Goal: Navigation & Orientation: Find specific page/section

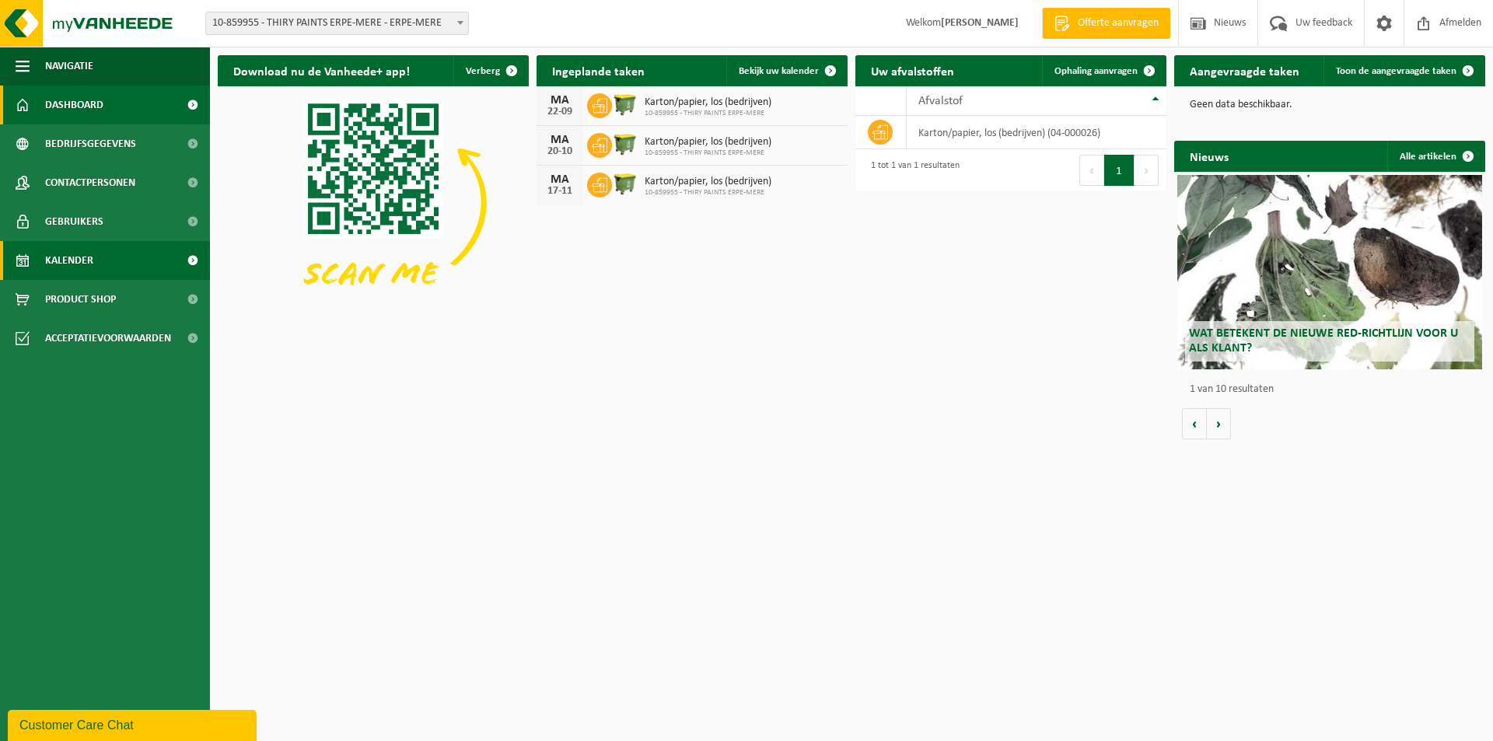
click at [53, 258] on span "Kalender" at bounding box center [69, 260] width 48 height 39
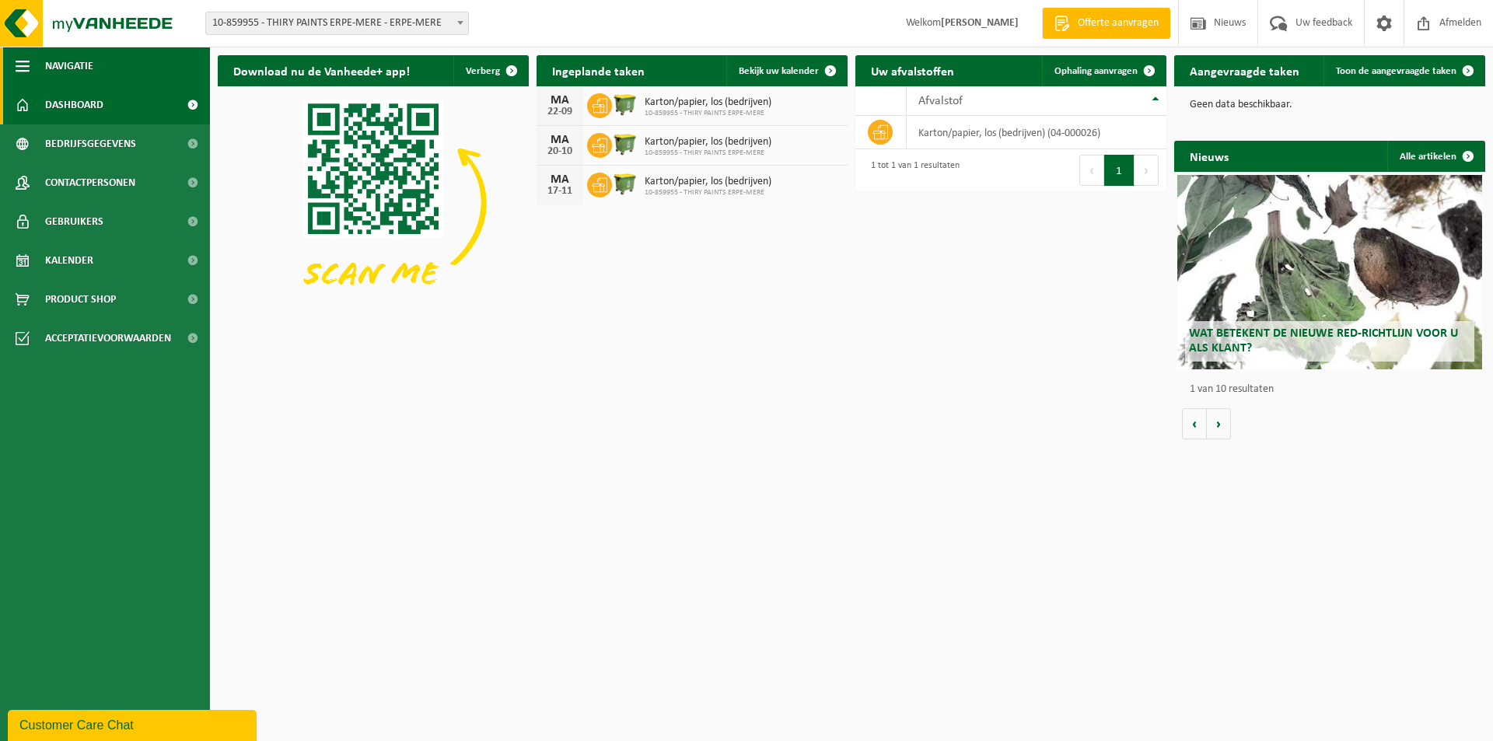
click at [19, 60] on span "button" at bounding box center [23, 66] width 14 height 39
